Goal: Obtain resource: Download file/media

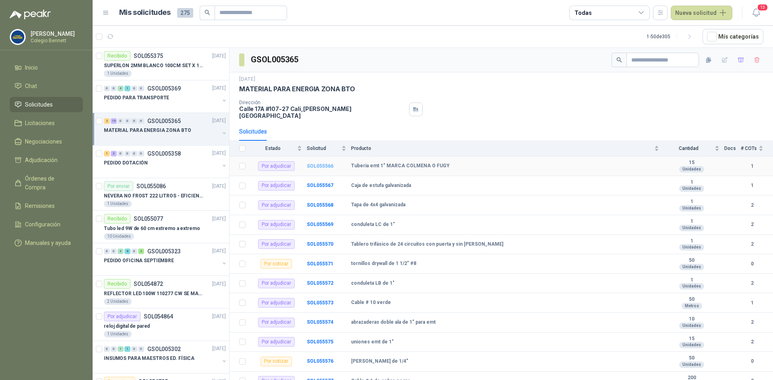
click at [317, 163] on b "SOL055566" at bounding box center [320, 166] width 27 height 6
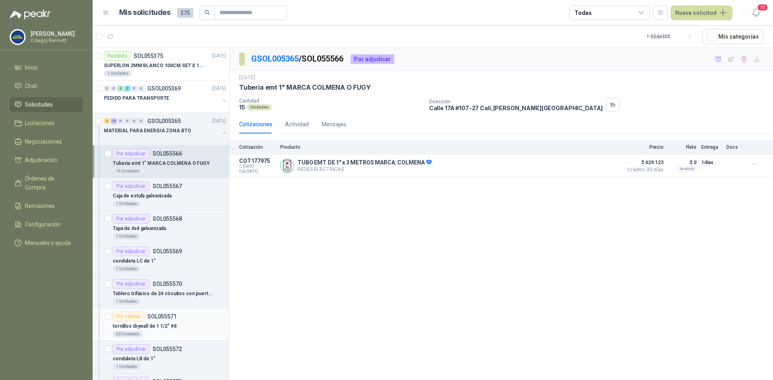
click at [146, 323] on p "tornillos drywall de 1 1/2" #8" at bounding box center [145, 327] width 64 height 8
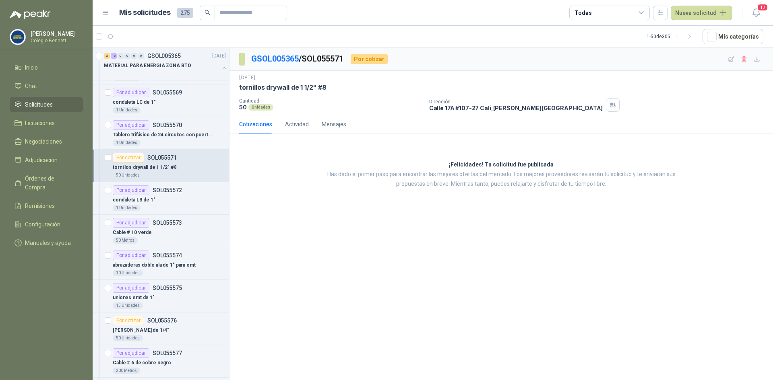
scroll to position [161, 0]
click at [164, 322] on p "SOL055576" at bounding box center [161, 319] width 29 height 6
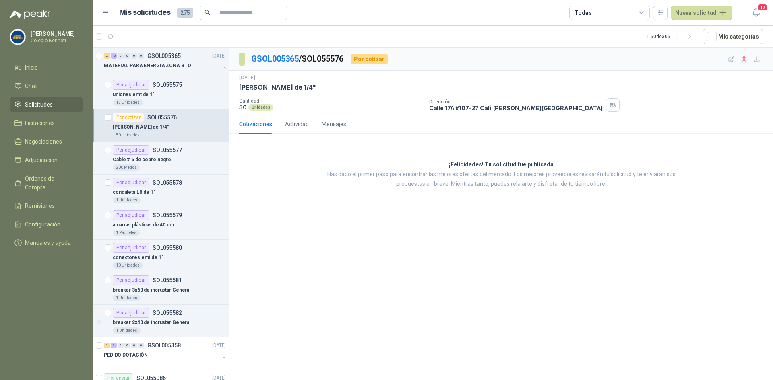
scroll to position [402, 0]
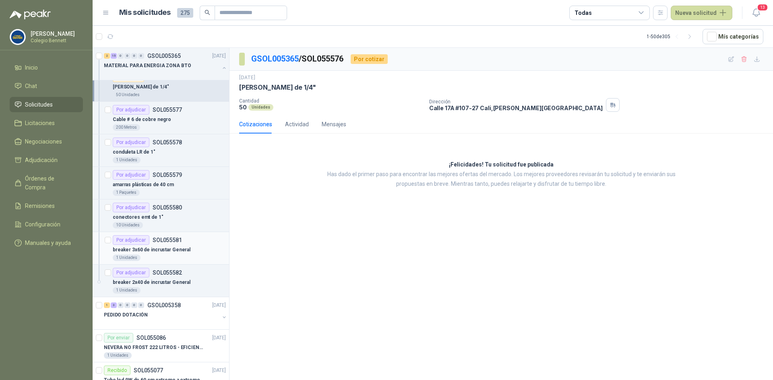
click at [169, 249] on p "breaker 3x60 de incrustar General" at bounding box center [152, 250] width 78 height 8
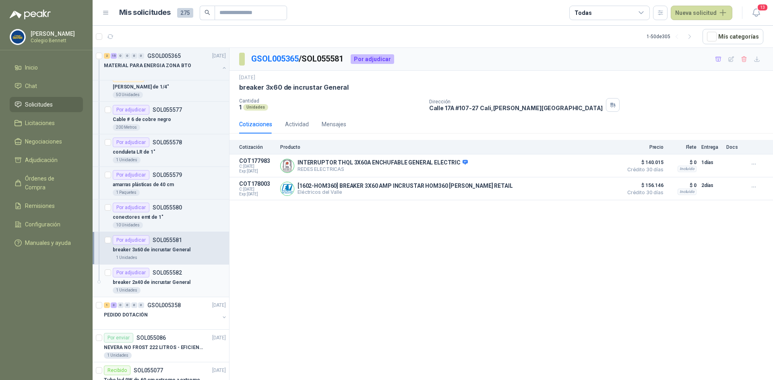
click at [168, 271] on p "SOL055582" at bounding box center [167, 273] width 29 height 6
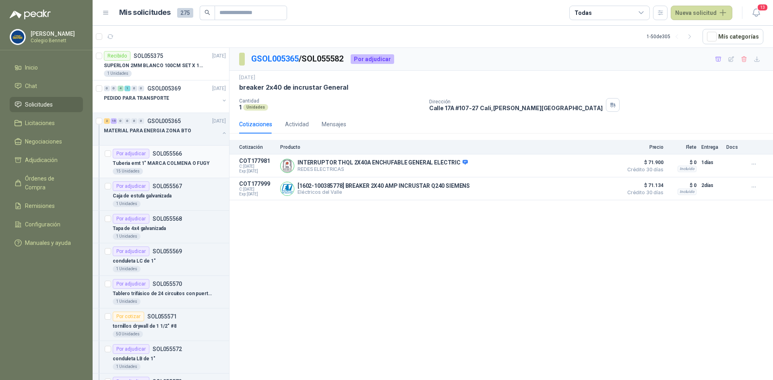
click at [161, 161] on p "Tuberia emt 1" MARCA COLMENA O FUGY" at bounding box center [161, 164] width 97 height 8
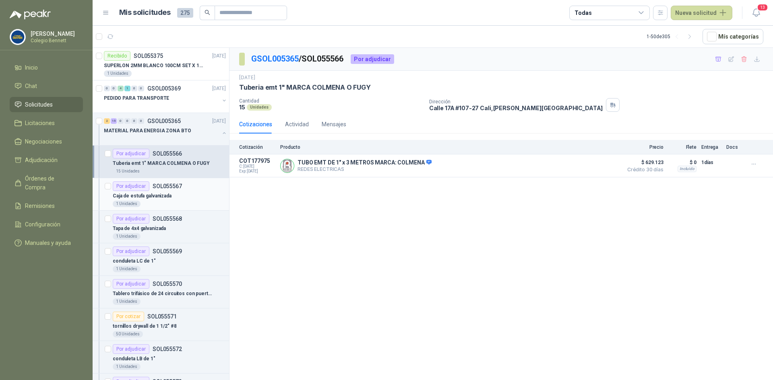
click at [164, 194] on p "Caja de estufa galvanizada" at bounding box center [142, 196] width 59 height 8
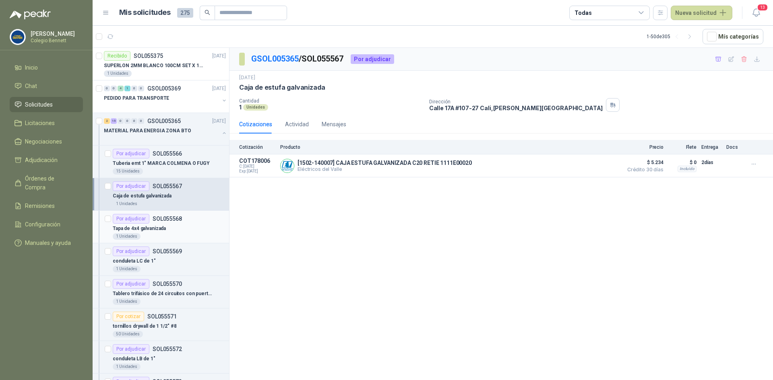
click at [162, 218] on p "SOL055568" at bounding box center [167, 219] width 29 height 6
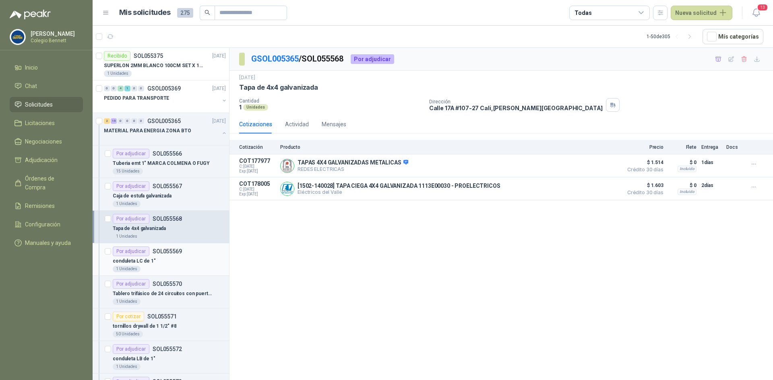
click at [162, 263] on div "conduleta LC de 1"" at bounding box center [169, 261] width 113 height 10
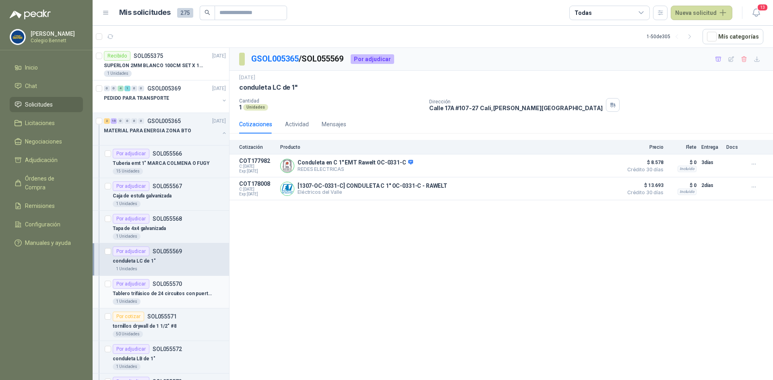
click at [183, 290] on p "Tablero trifásico de 24 circuitos con puerta y sin [PERSON_NAME]" at bounding box center [163, 294] width 100 height 8
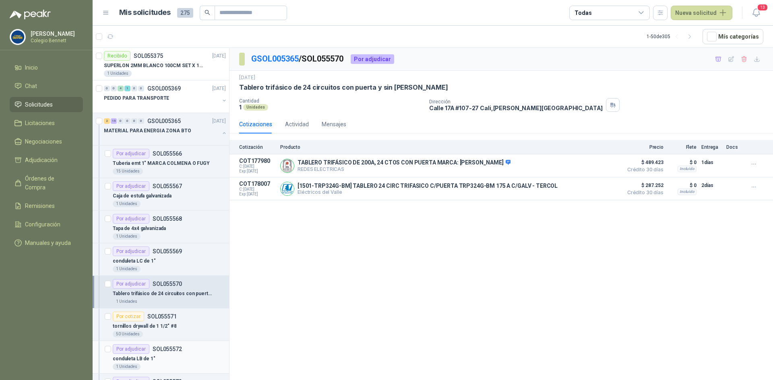
click at [174, 353] on div "Por adjudicar SOL055572" at bounding box center [147, 349] width 69 height 10
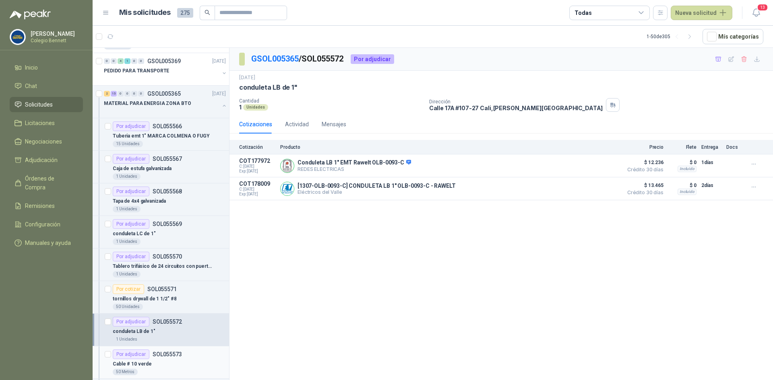
scroll to position [40, 0]
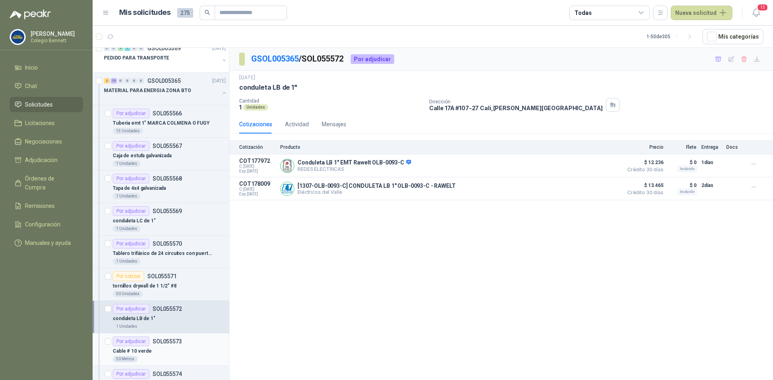
click at [166, 355] on div "Cable # 10 verde" at bounding box center [169, 351] width 113 height 10
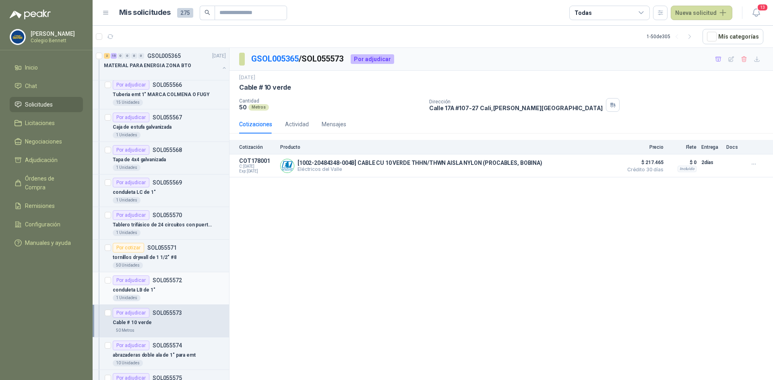
scroll to position [80, 0]
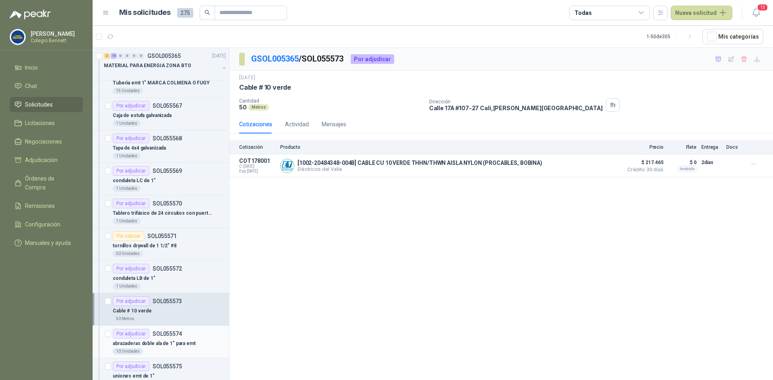
click at [179, 337] on p "SOL055574" at bounding box center [167, 334] width 29 height 6
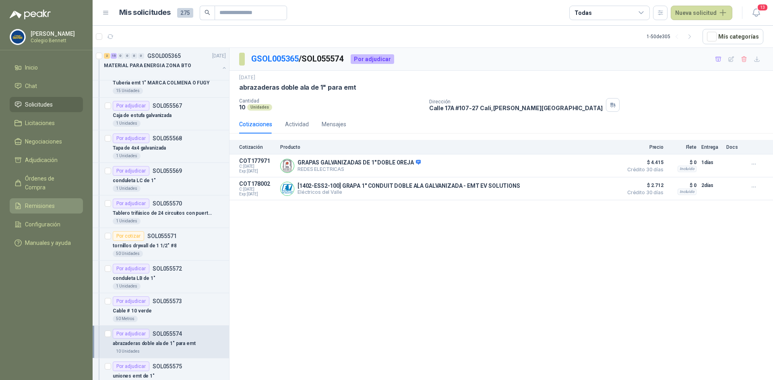
click at [31, 202] on span "Remisiones" at bounding box center [40, 206] width 30 height 9
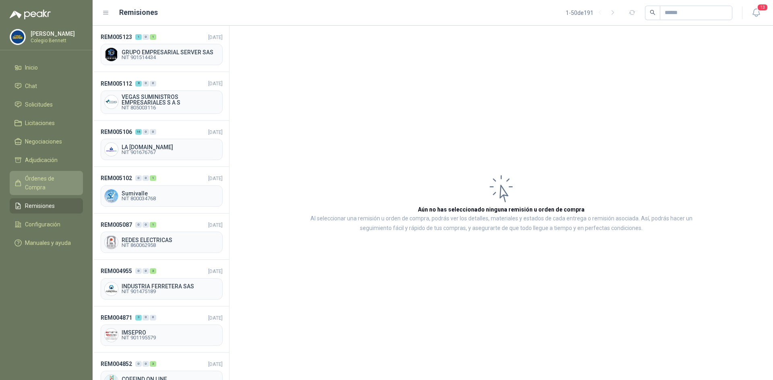
click at [41, 181] on span "Órdenes de Compra" at bounding box center [50, 183] width 50 height 18
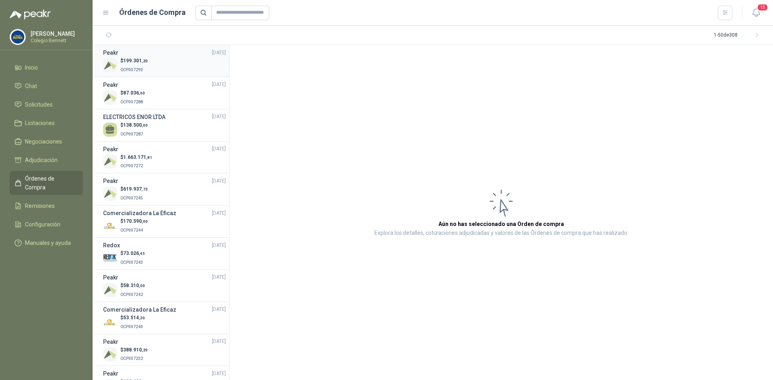
click at [138, 66] on p "OCP007290" at bounding box center [133, 69] width 27 height 9
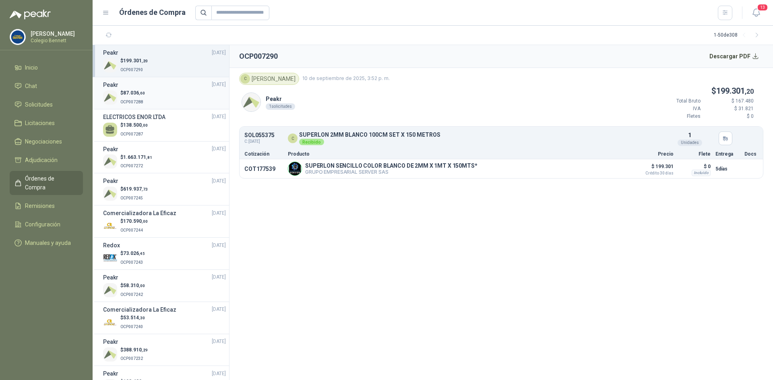
click at [140, 88] on div "Peakr 10/09/25" at bounding box center [164, 84] width 123 height 9
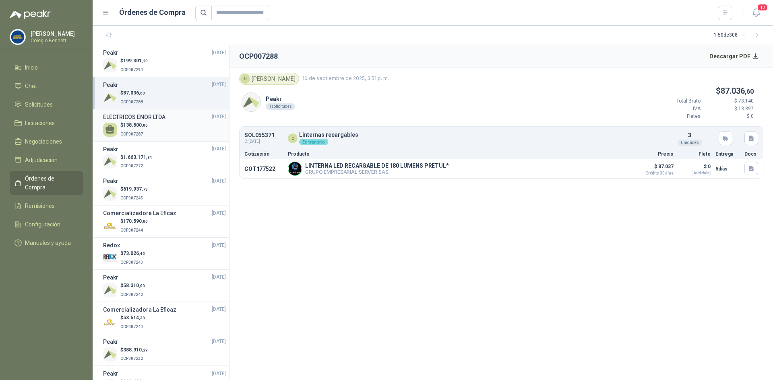
click at [155, 126] on div "$ 138.500 ,00 OCP007287" at bounding box center [164, 130] width 123 height 16
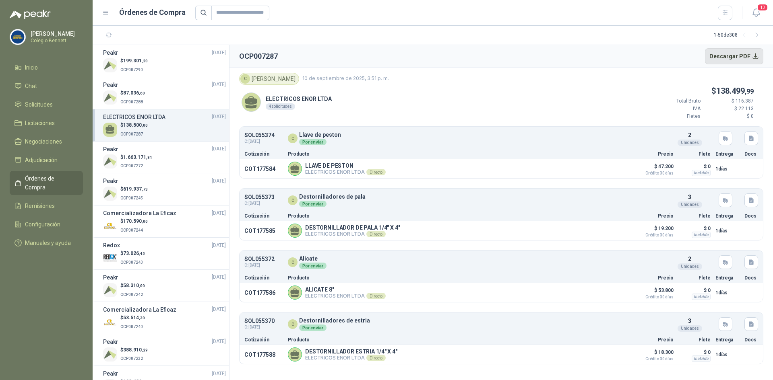
click at [752, 53] on button "Descargar PDF" at bounding box center [734, 56] width 59 height 16
